Goal: Find specific page/section: Find specific page/section

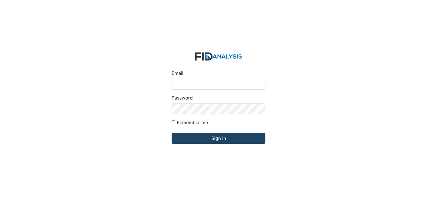
type input "[EMAIL_ADDRESS][DOMAIN_NAME]"
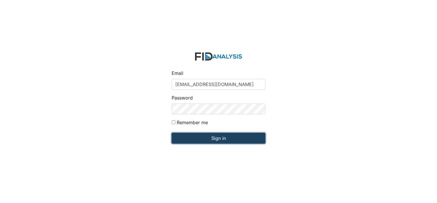
click at [190, 140] on input "Sign in" at bounding box center [219, 137] width 94 height 11
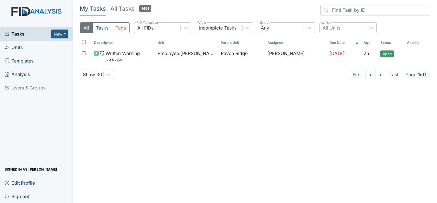
click at [69, 48] on link "Units" at bounding box center [36, 47] width 73 height 13
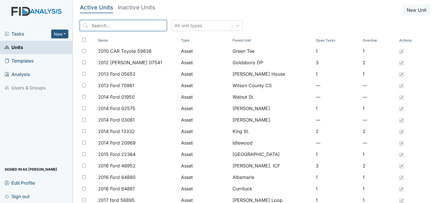
click at [114, 29] on input "search" at bounding box center [123, 25] width 87 height 11
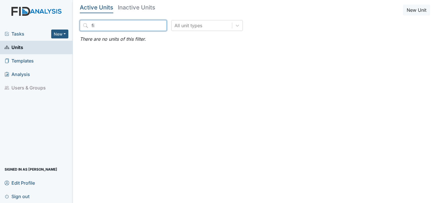
type input "f"
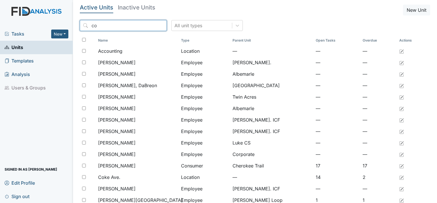
type input "c"
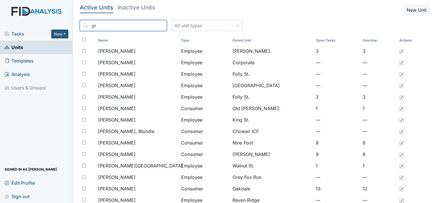
type input "g"
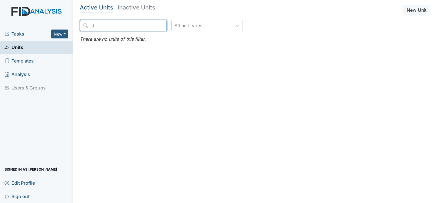
type input "d"
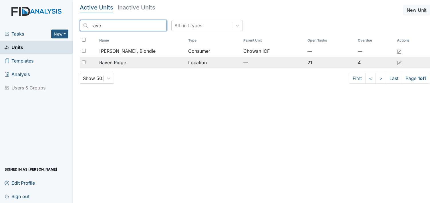
type input "rave"
click at [119, 66] on td "Raven Ridge" at bounding box center [141, 62] width 89 height 11
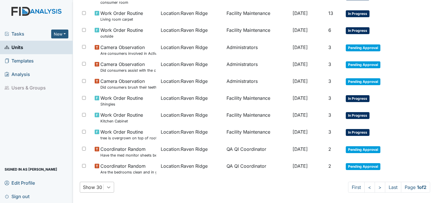
scroll to position [386, 0]
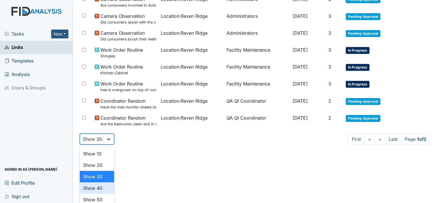
click at [110, 144] on div "option Show 40 focused, 4 of 5. 5 results available. Use Up and Down to choose …" at bounding box center [97, 138] width 34 height 11
click at [104, 185] on div "Show 40" at bounding box center [97, 187] width 34 height 11
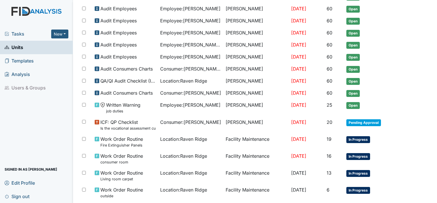
scroll to position [176, 0]
